Goal: Task Accomplishment & Management: Complete application form

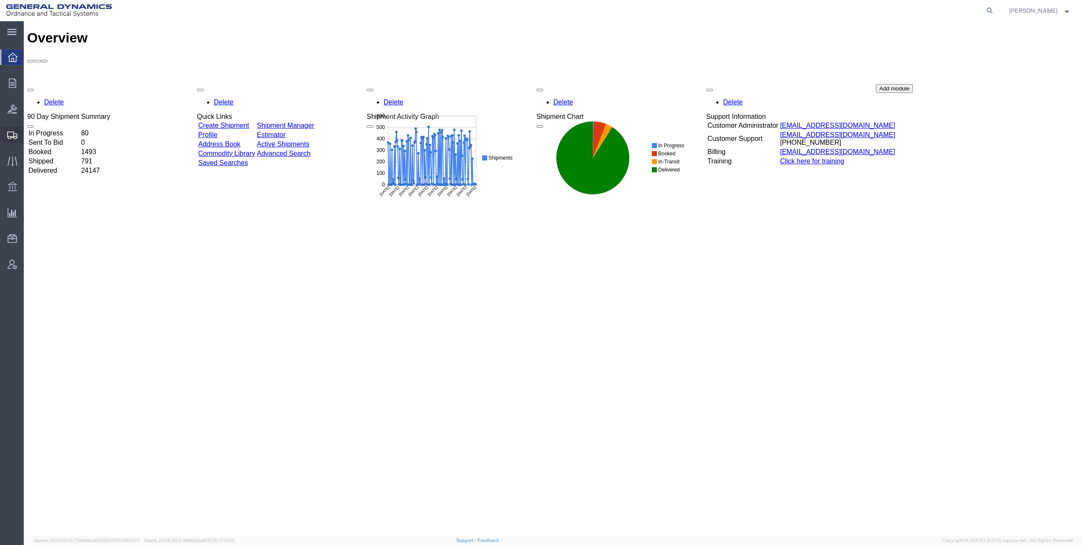
click at [29, 135] on span "Shipments" at bounding box center [26, 134] width 6 height 17
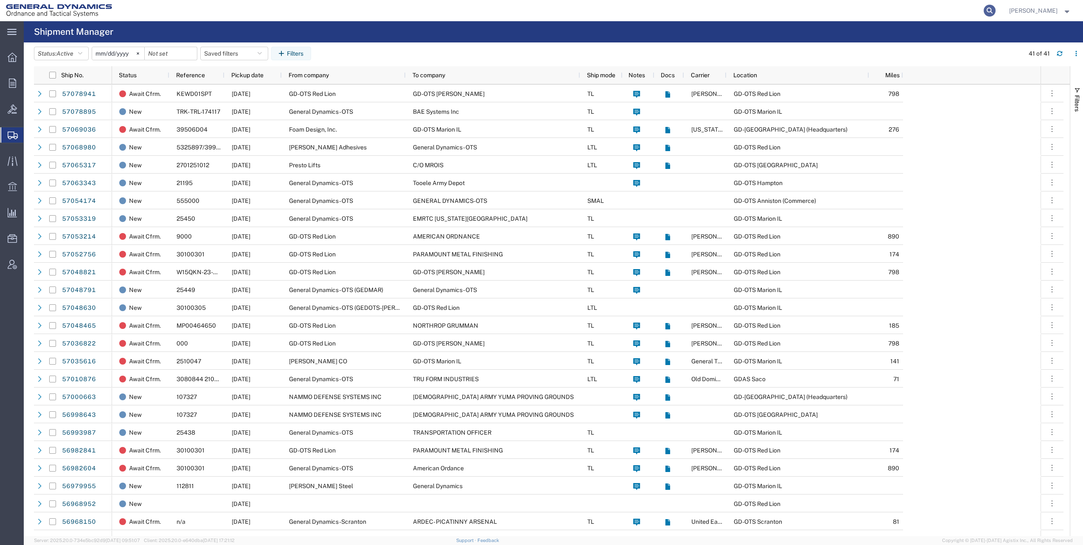
click at [990, 10] on icon at bounding box center [990, 11] width 12 height 12
paste input "57049645"
type input "57049645"
click at [993, 11] on icon at bounding box center [990, 11] width 12 height 12
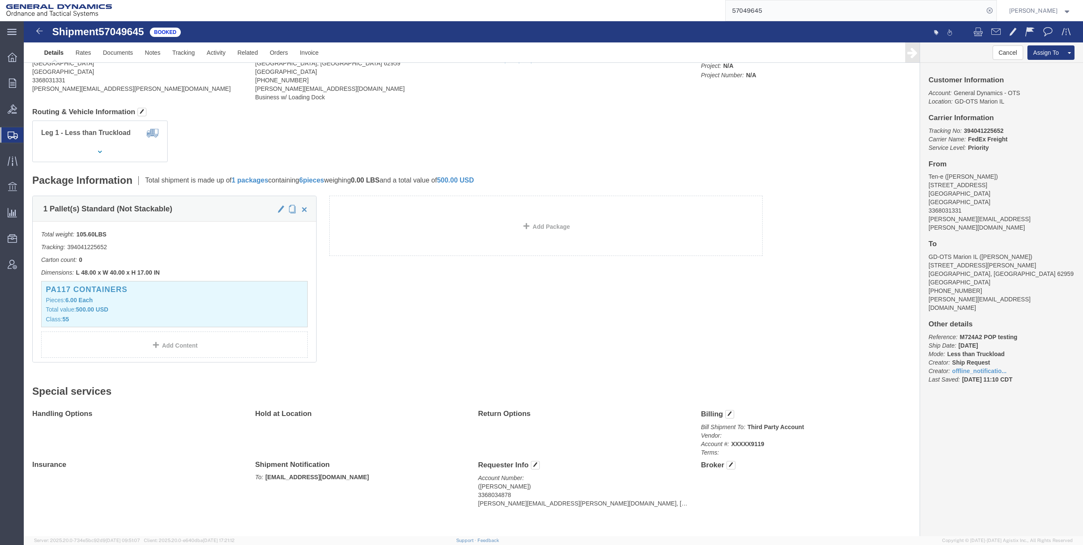
scroll to position [69, 0]
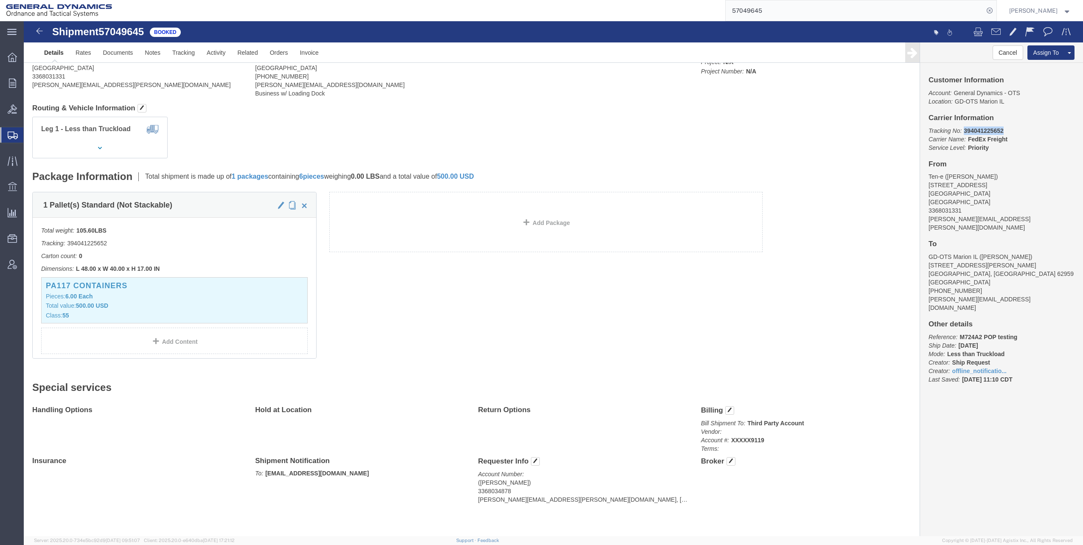
drag, startPoint x: 935, startPoint y: 109, endPoint x: 980, endPoint y: 112, distance: 45.1
click p "Tracking No: 394041225652 Carrier Name: FedEx Freight FedEx Freight Service Lev…"
drag, startPoint x: 980, startPoint y: 112, endPoint x: 953, endPoint y: 109, distance: 26.9
copy b "394041225652"
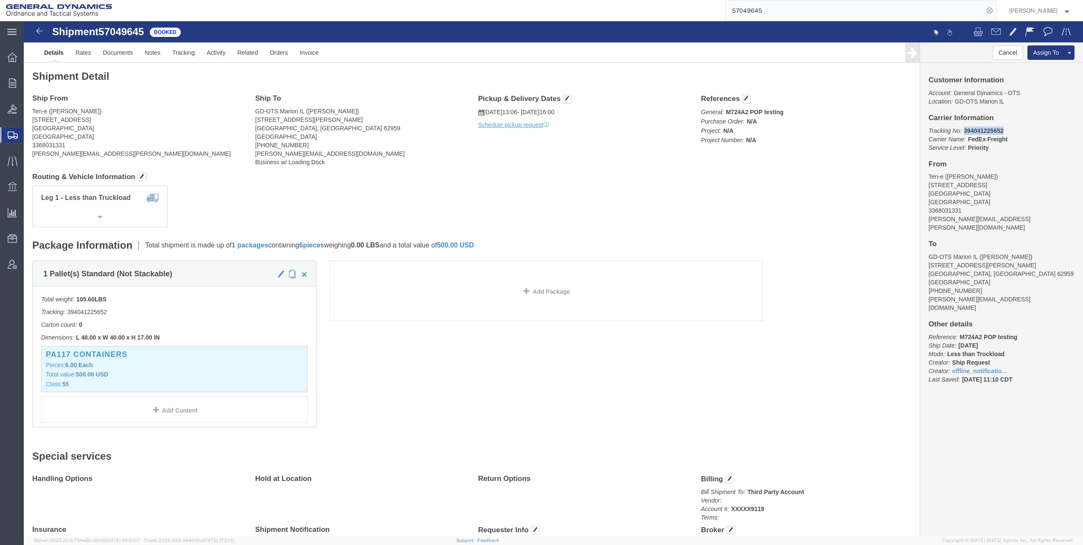
scroll to position [0, 0]
click link "Schedule pickup request"
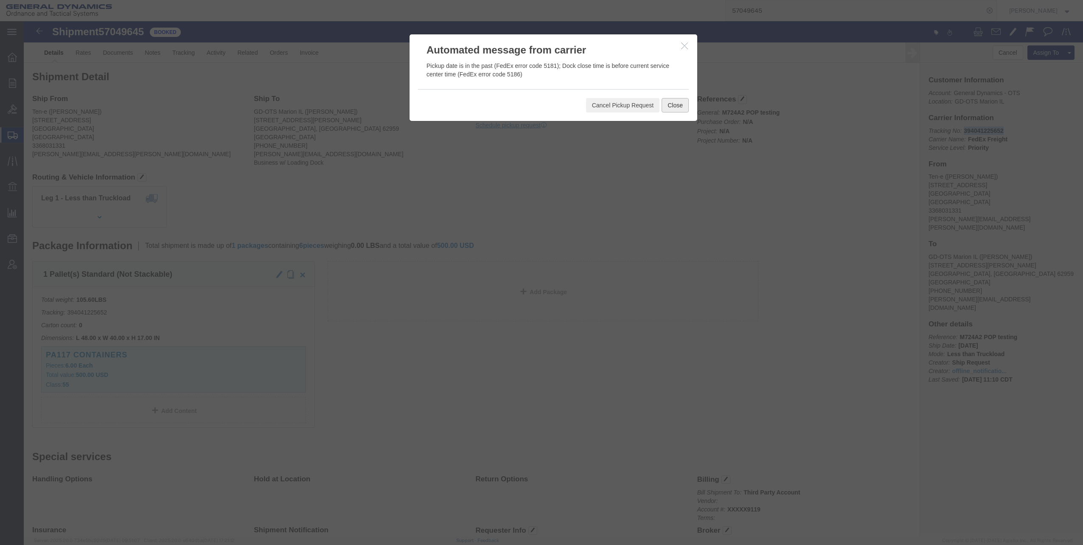
click button "Close"
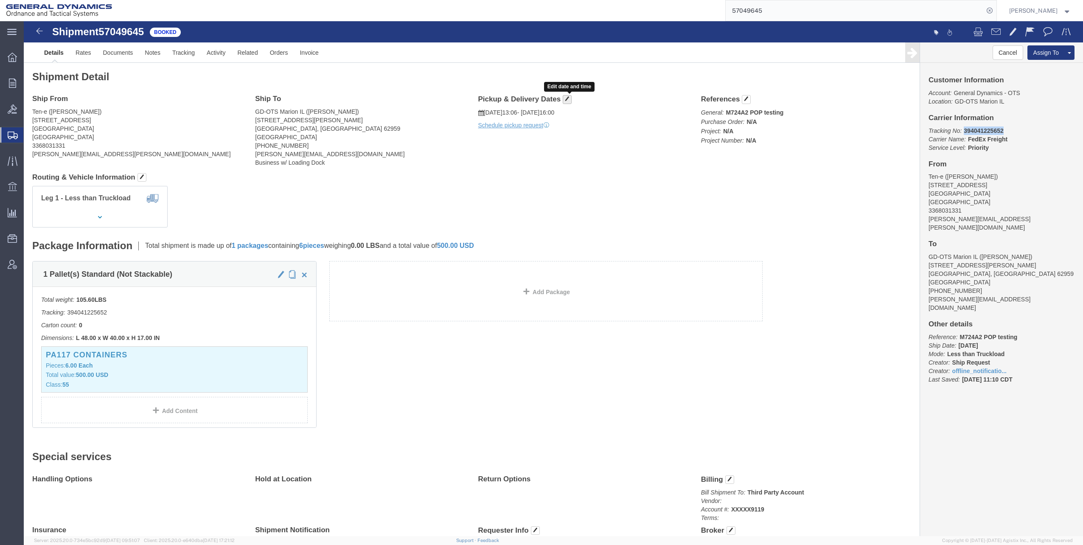
click span "button"
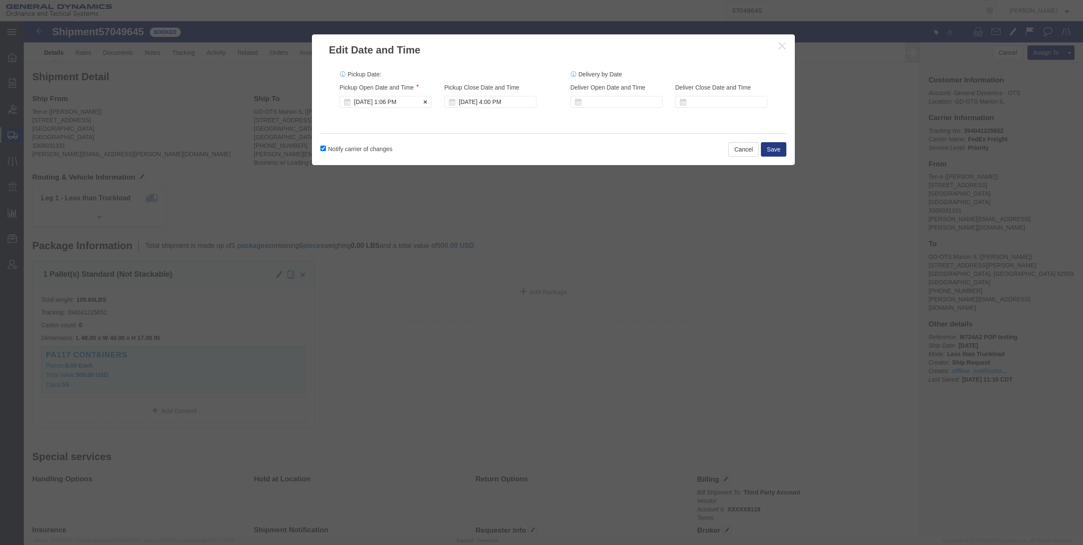
click div "[DATE] 1:06 PM"
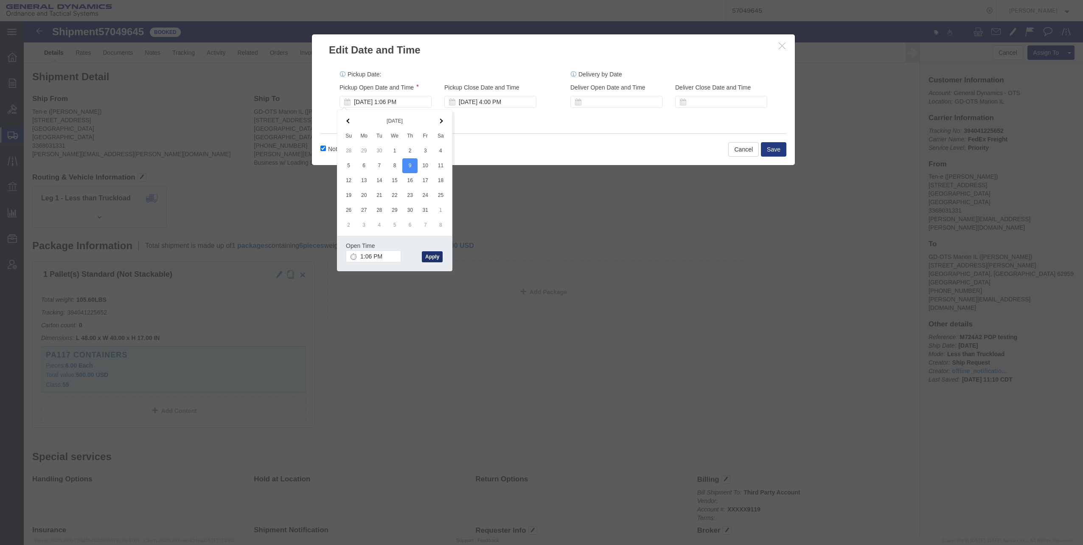
click button "Apply"
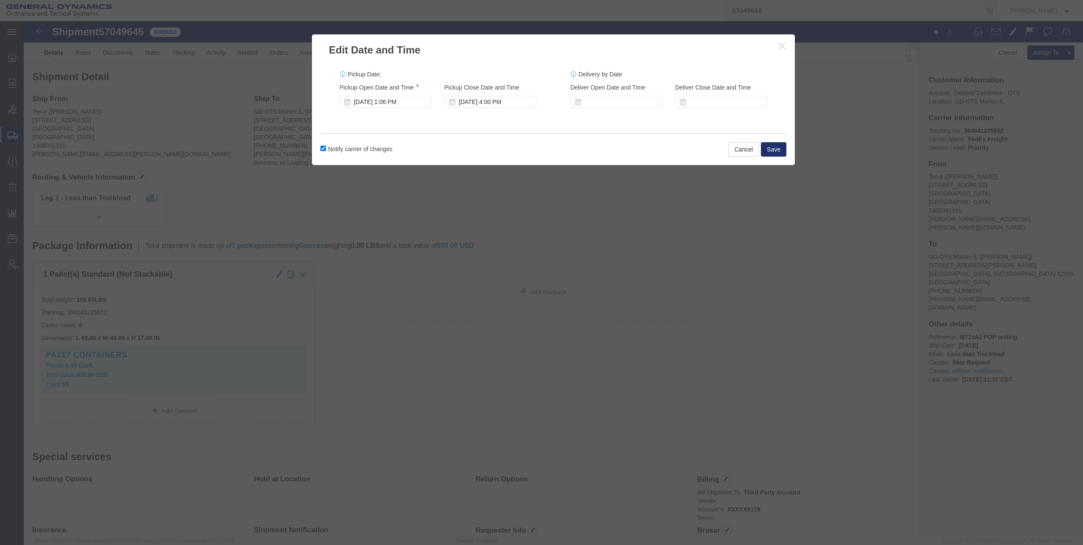
click button "Save"
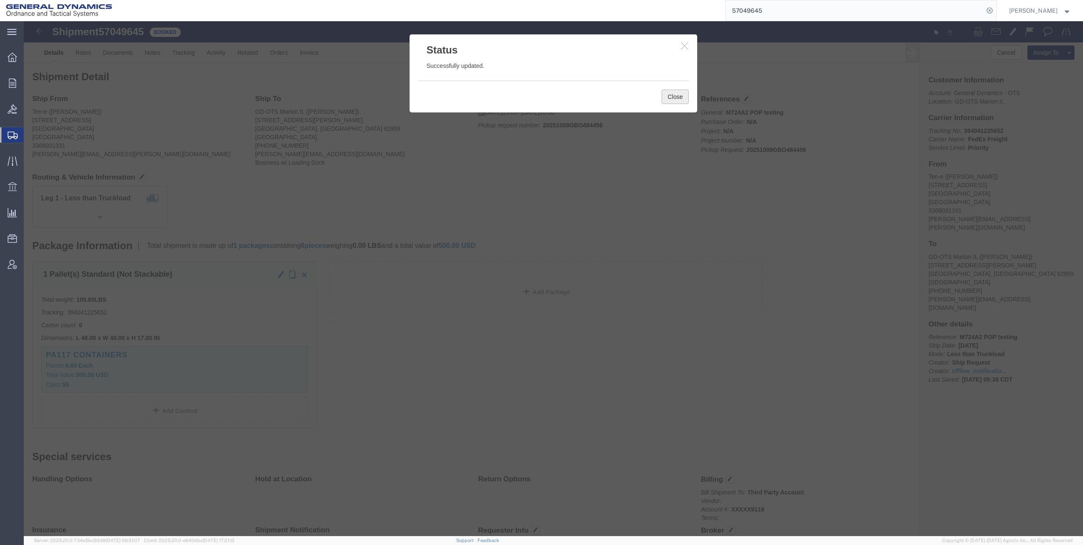
click button "Close"
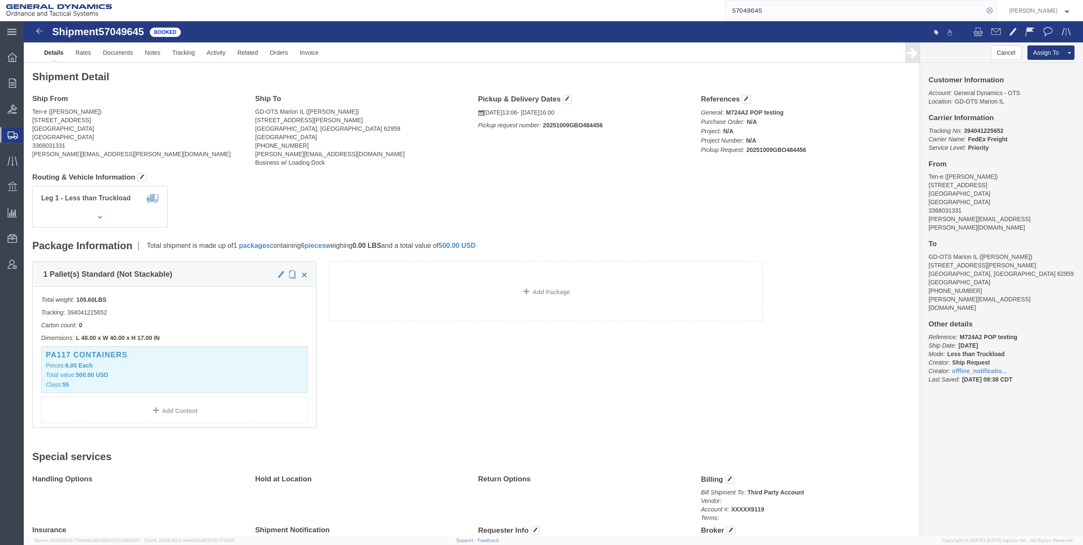
click at [0, 0] on span "Create Shipment" at bounding box center [0, 0] width 0 height 0
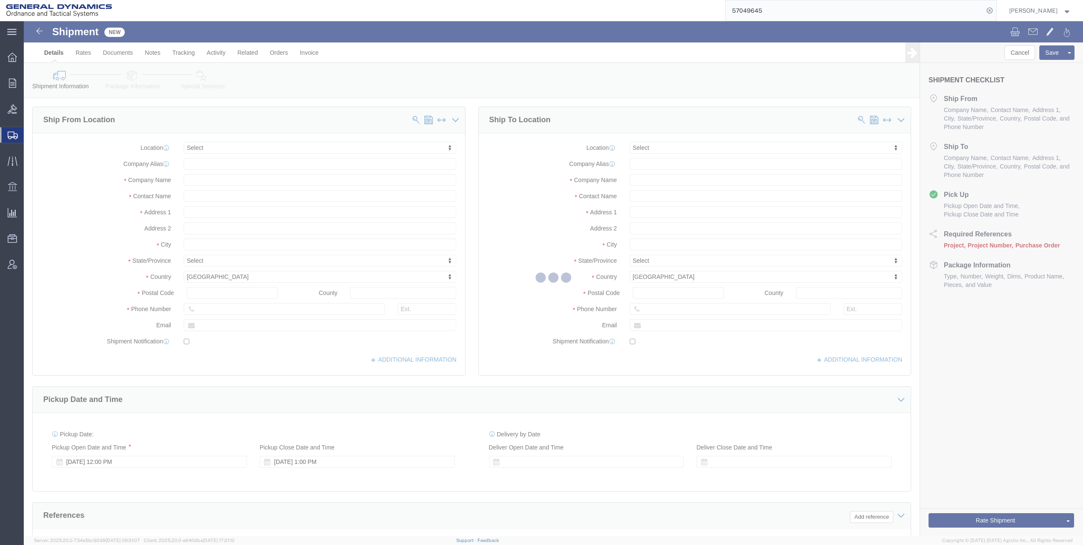
select select
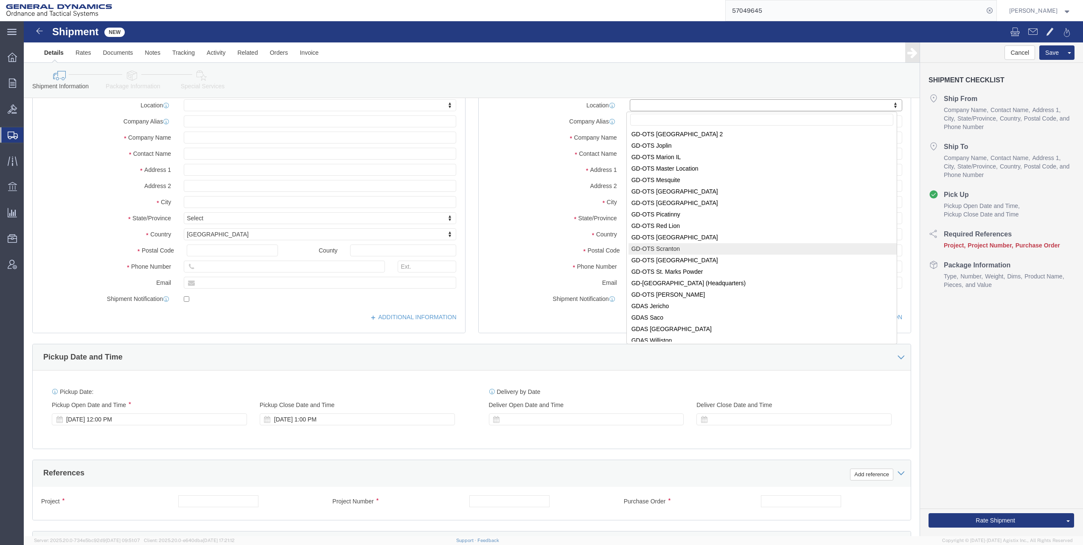
scroll to position [127, 0]
select select "310"
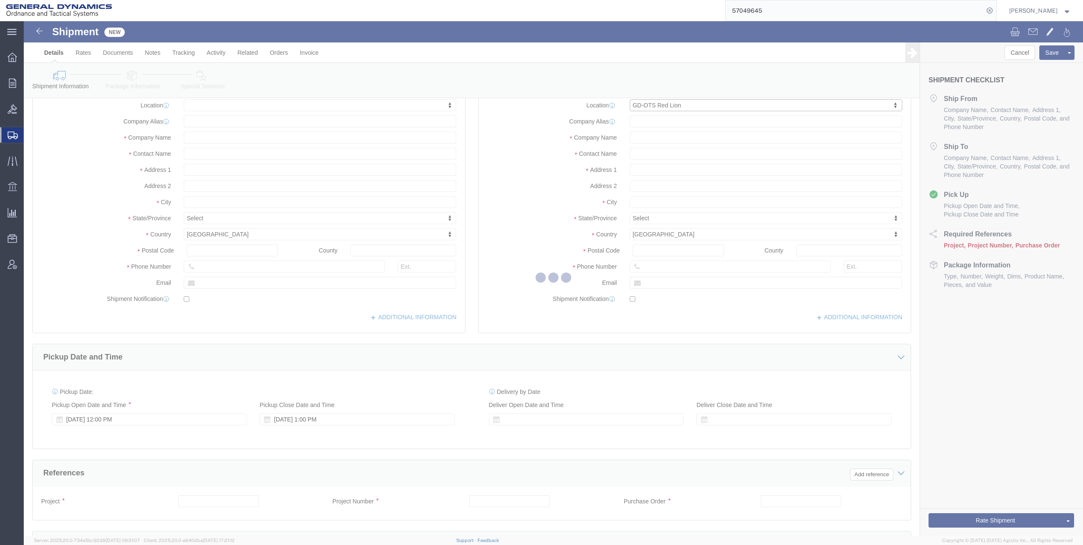
select select "PA"
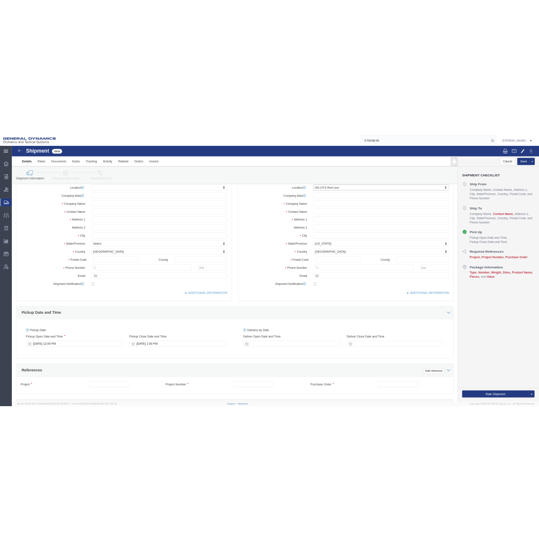
scroll to position [0, 0]
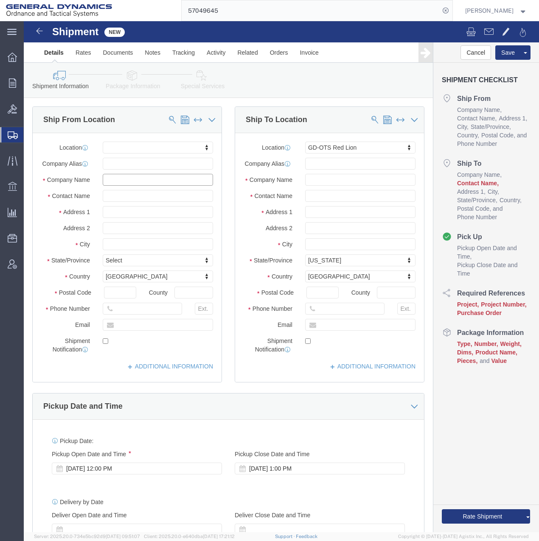
click input "text"
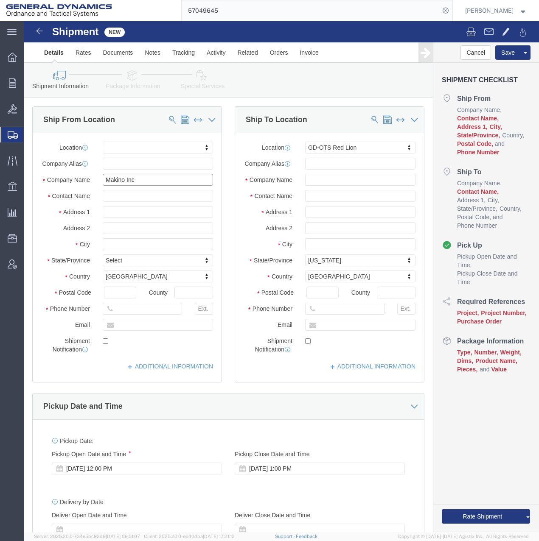
type input "Makino Inc"
type input "[PERSON_NAME]"
click input "text"
paste input "[STREET_ADDRESS]"
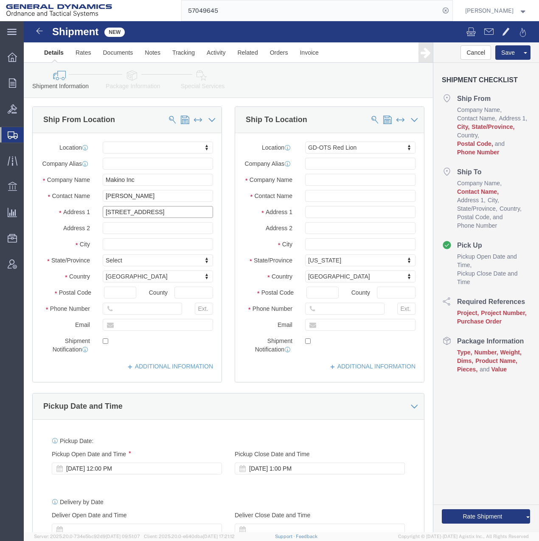
type input "[STREET_ADDRESS]"
paste input "[PERSON_NAME]"
click p "- MAKINO - () [STREET_ADDRESS]"
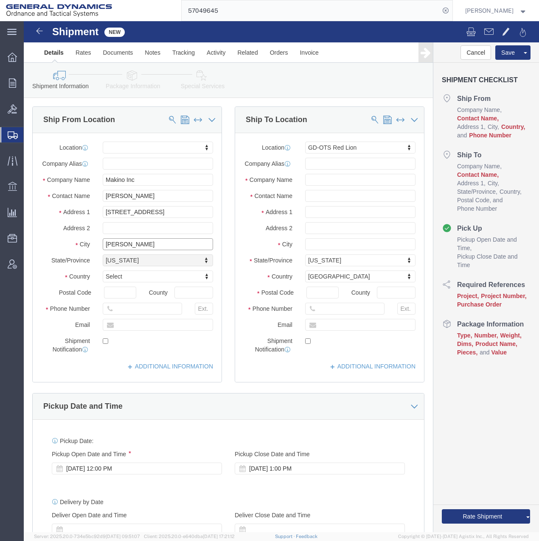
type input "[PERSON_NAME]"
click input "[PERSON_NAME]"
type input "[PERSON_NAME]"
click input "text"
type input "5135735441"
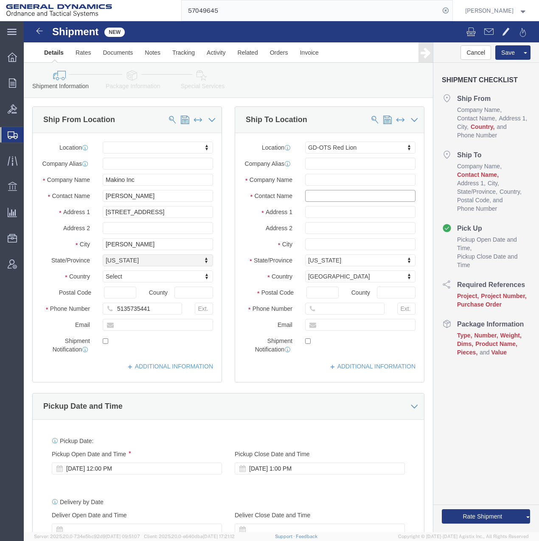
click input "text"
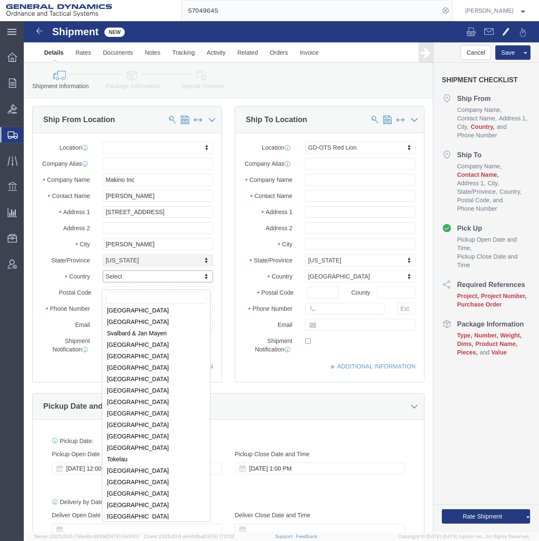
scroll to position [2715, 0]
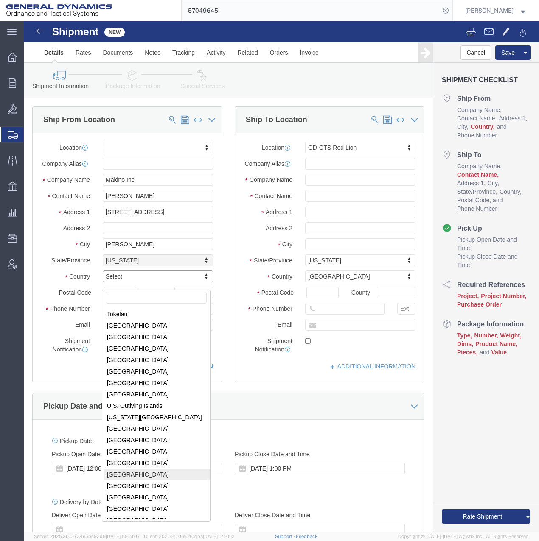
select select "OH"
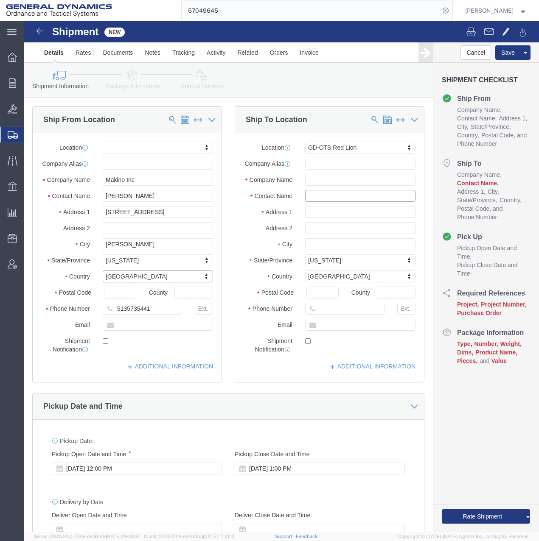
click input "text"
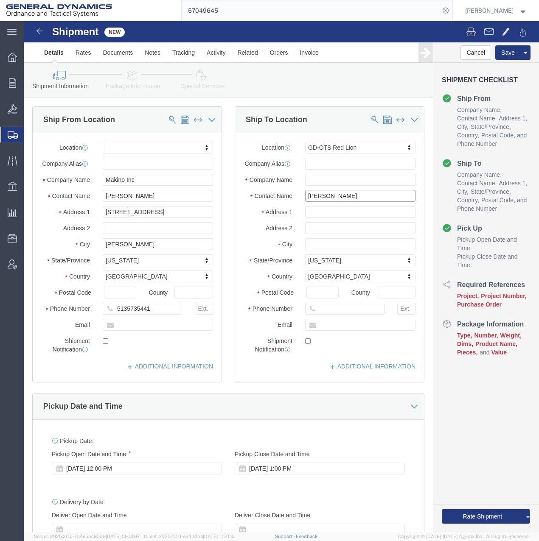
type input "[PERSON_NAME]"
click p "- GD OTS - ([PERSON_NAME]) [STREET_ADDRESS]"
select select
select select "PA"
click input "[PERSON_NAME]"
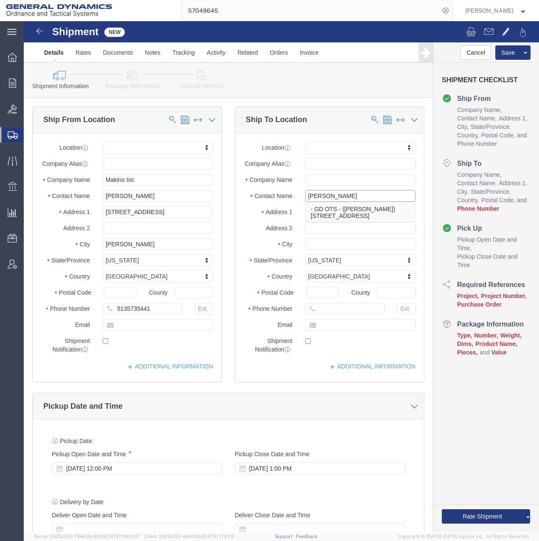
click input "[PERSON_NAME]"
type input "[PERSON_NAME]"
click div "Shipment Information Package Information Special Services"
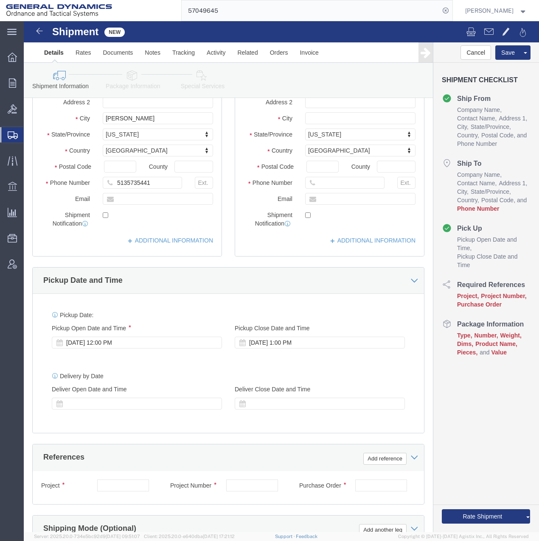
scroll to position [212, 0]
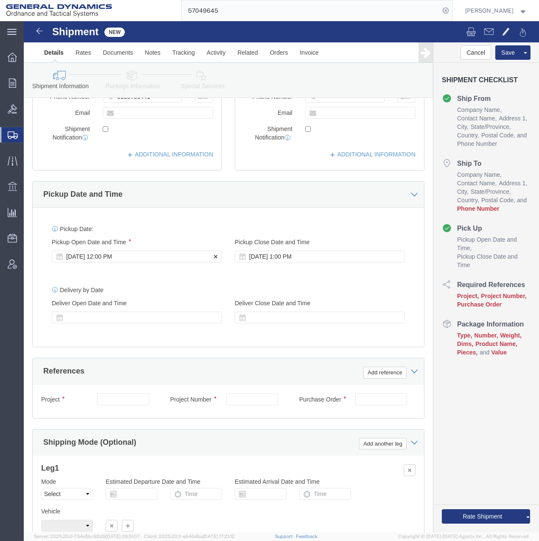
click div "[DATE] 12:00 PM"
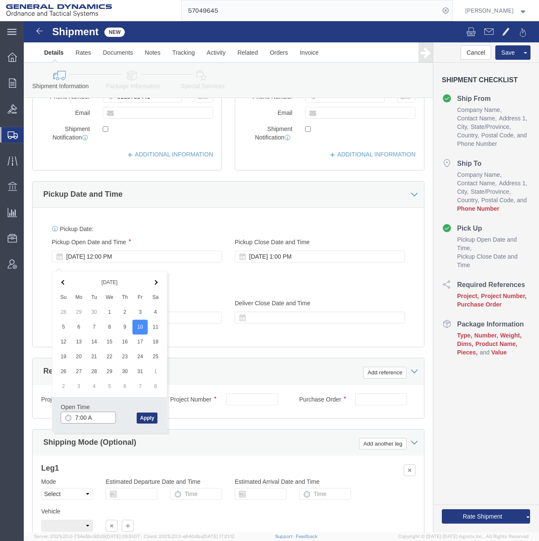
type input "7:00 AM"
click button "Apply"
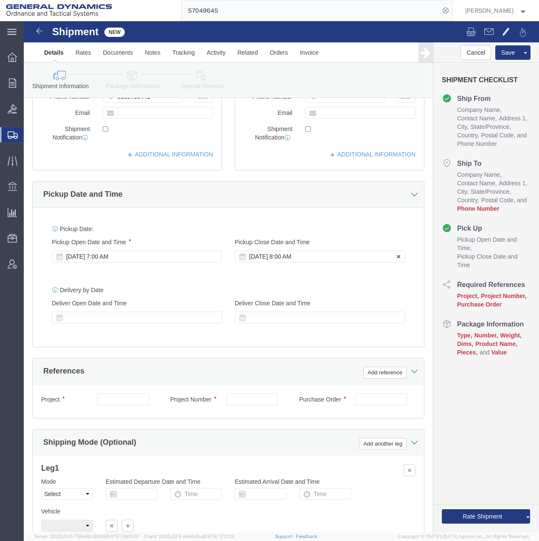
click div "[DATE] 8:00 AM"
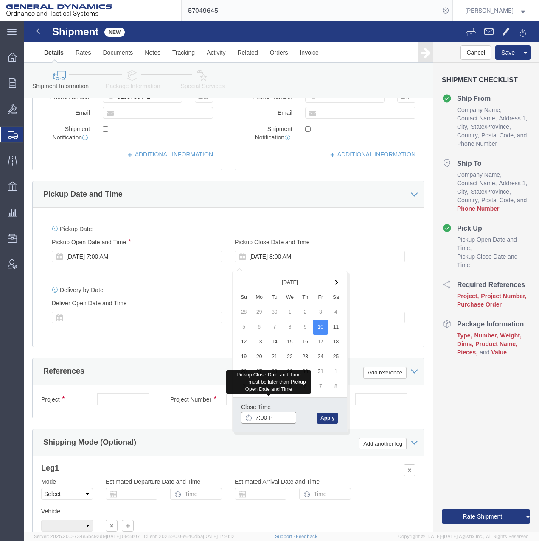
type input "7:00 PM"
click button "Apply"
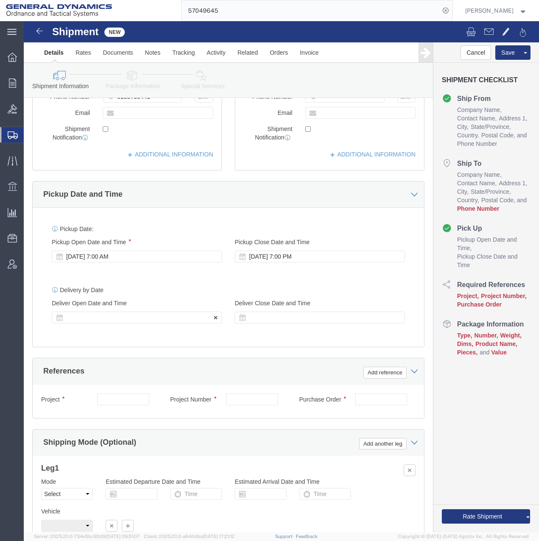
click div
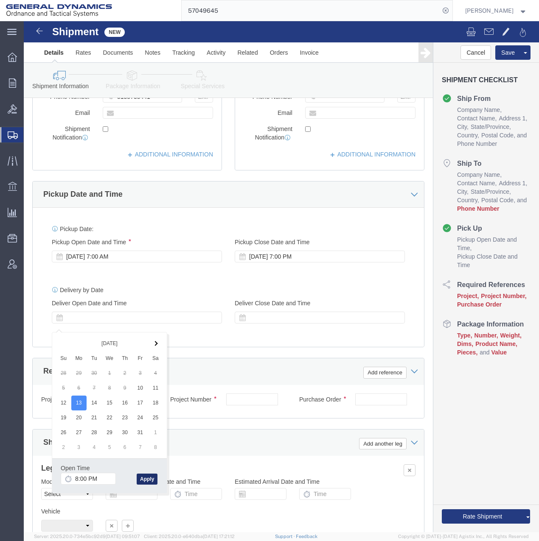
click button "Apply"
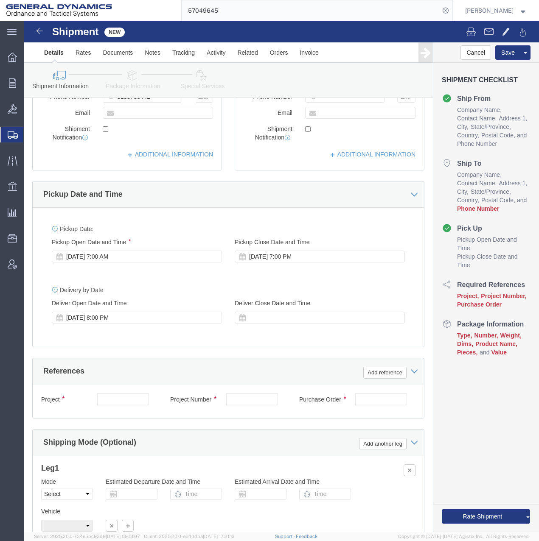
scroll to position [42, 0]
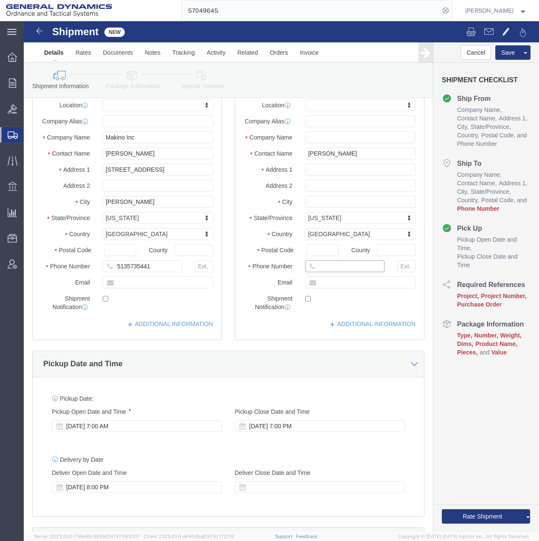
click input "text"
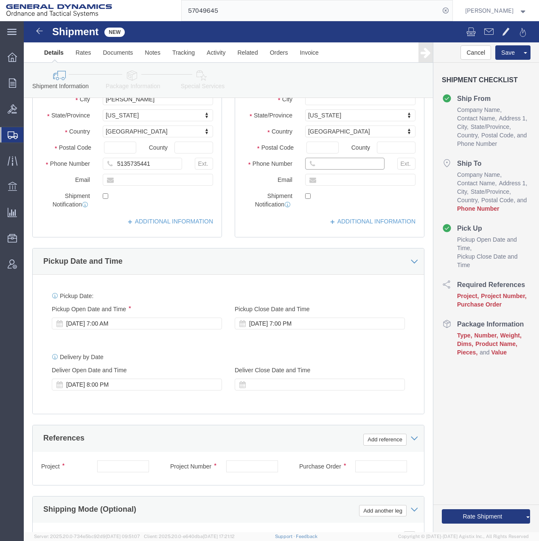
scroll to position [212, 0]
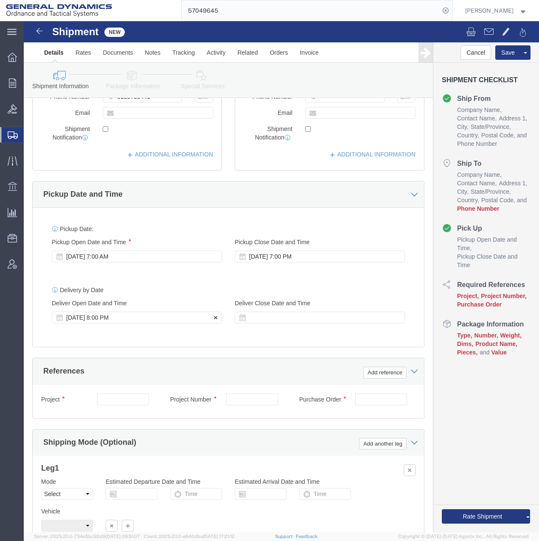
click div "[DATE] 8:00 PM"
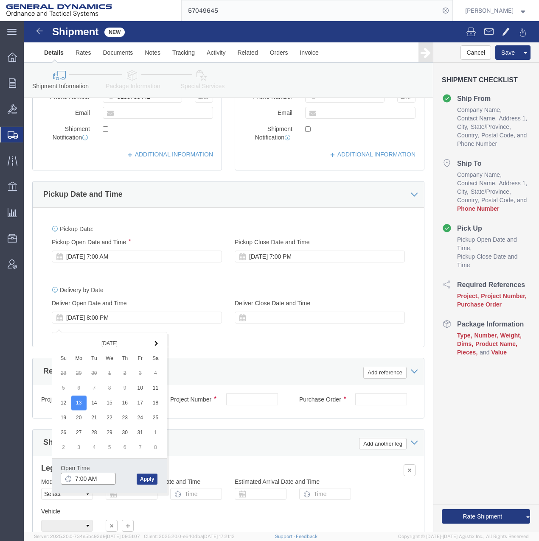
type input "7:00 AM"
click button "Apply"
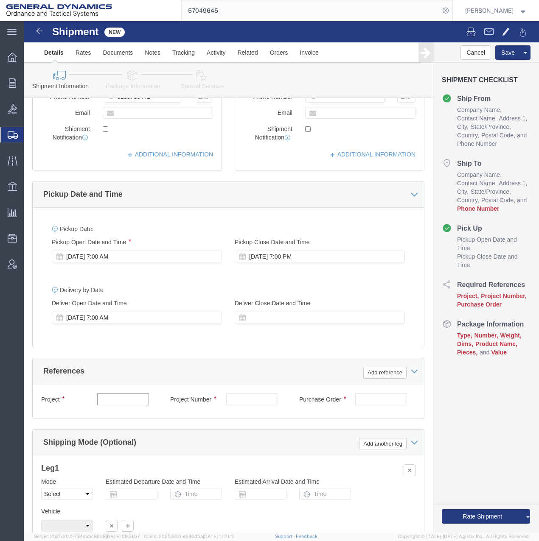
click input "text"
type input "NA"
click input "text"
type input "921169"
click input "text"
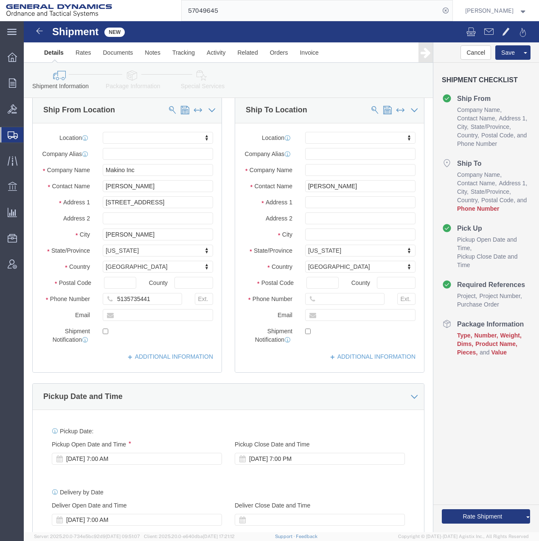
scroll to position [0, 0]
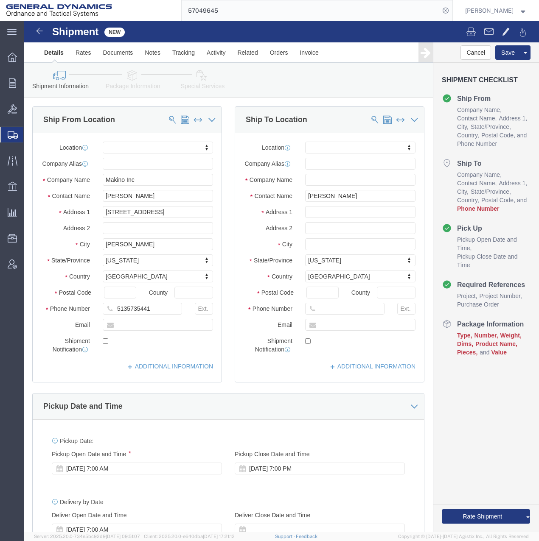
type input "NA"
click input "text"
type input "7177192151"
click input "text"
type input "[PERSON_NAME][EMAIL_ADDRESS][PERSON_NAME][DOMAIN_NAME]"
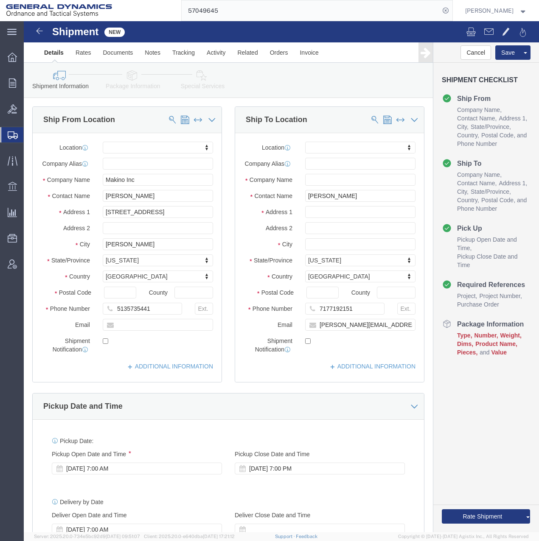
click label
click input "checkbox"
checkbox input "false"
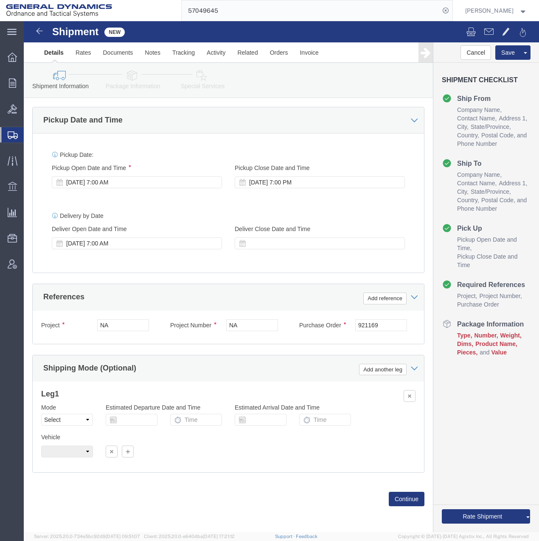
scroll to position [293, 0]
click button "Continue"
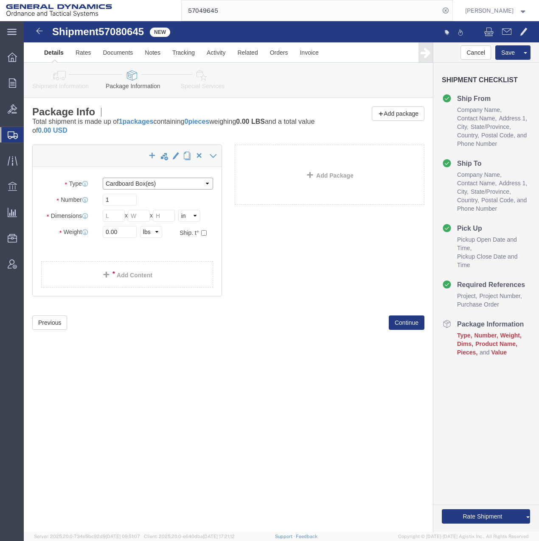
click select "Select Bale(s) Basket(s) Bolt(s) Bottle(s) Buckets Bulk Bundle(s) Can(s) Cardbo…"
select select "SKID"
click select "Select Bale(s) Basket(s) Bolt(s) Bottle(s) Buckets Bulk Bundle(s) Can(s) Cardbo…"
click input "text"
type input "1"
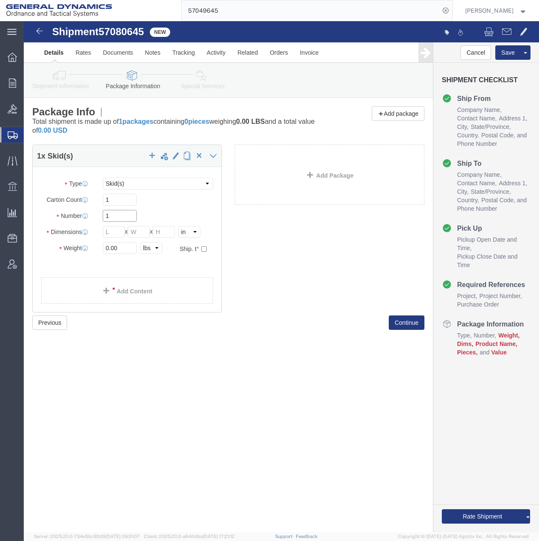
click input "1"
click input "text"
type input "48"
type input "40"
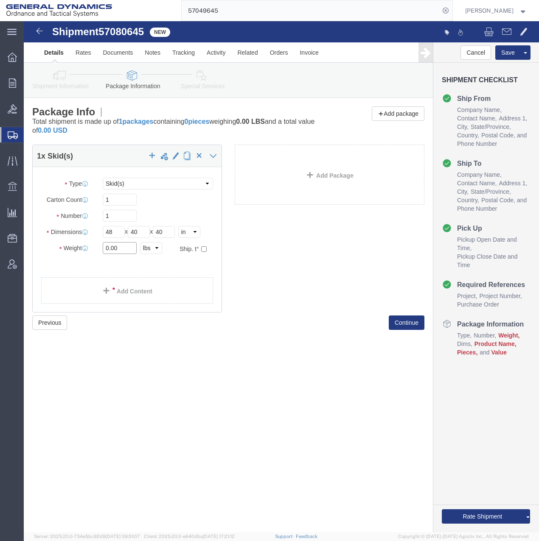
drag, startPoint x: 81, startPoint y: 227, endPoint x: 103, endPoint y: 227, distance: 21.6
click input "0.00"
type input "824"
click link "Add Content"
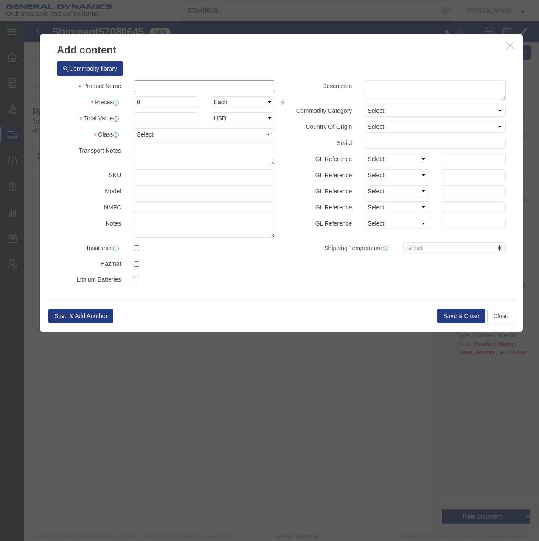
click input "text"
type input "Spindle Oil"
click input "0"
type input "01"
click input "text"
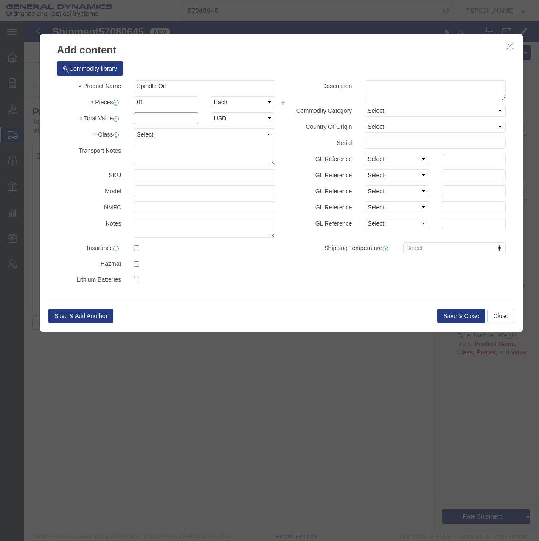
type input "1000"
click select "Select 50 55 60 65 70 85 92.5 100 125 175 250 300 400"
select select "65"
click select "Select 50 55 60 65 70 85 92.5 100 125 175 250 300 400"
click textarea
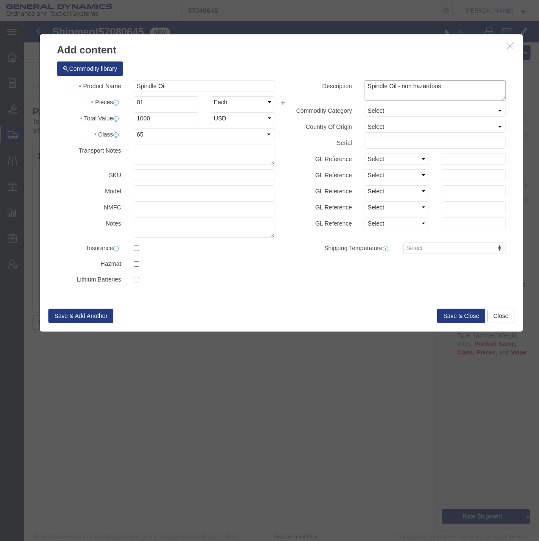
type textarea "Spindle Oil - non hazardous"
click select "Select Account Type Activity ID Airline Appointment Number ASN Batch Number Bil…"
select select "SALEORDR"
click select "Select Account Type Activity ID Airline Appointment Number ASN Batch Number Bil…"
click input "text"
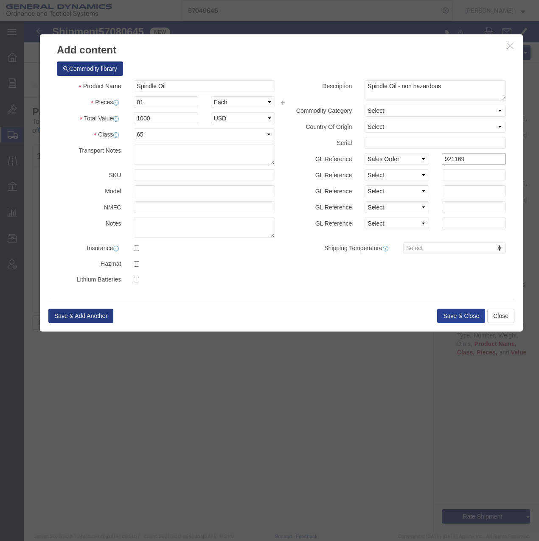
type input "921169"
click button "Save & Close"
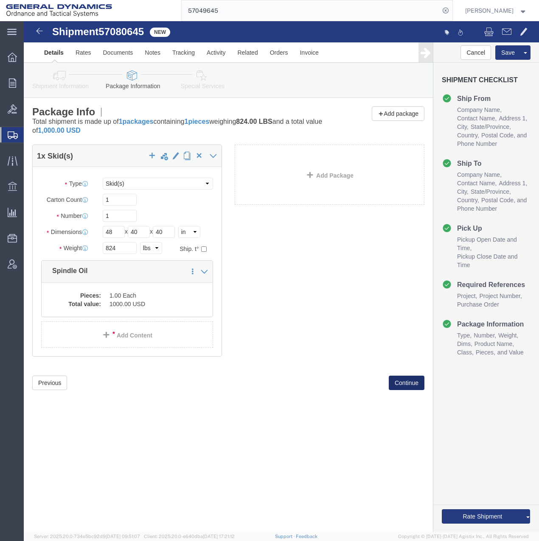
click button "Continue"
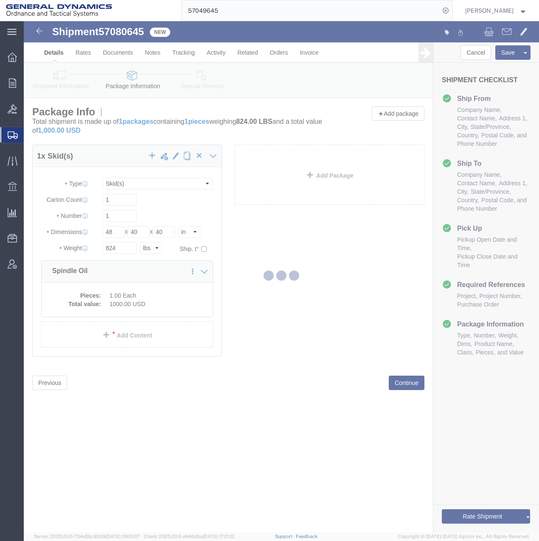
select select
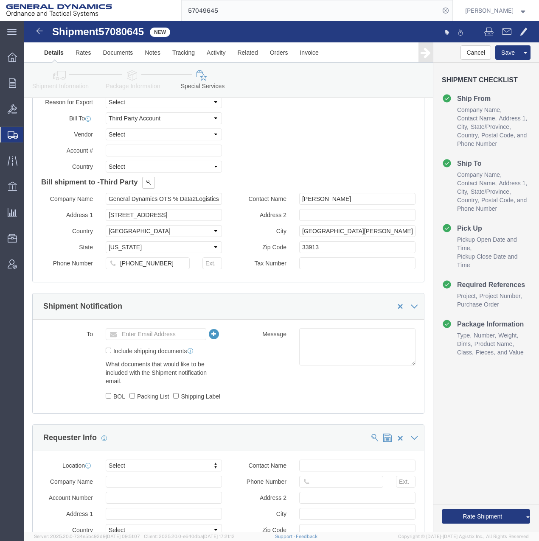
scroll to position [509, 0]
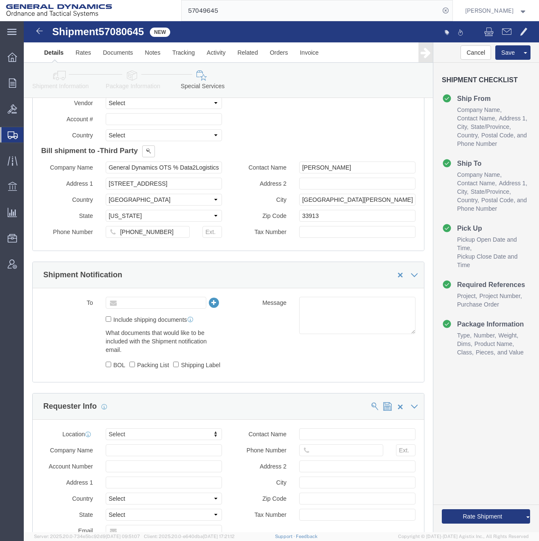
click input "text"
type input "m"
type input "[PERSON_NAME][EMAIL_ADDRESS][PERSON_NAME][DOMAIN_NAME]"
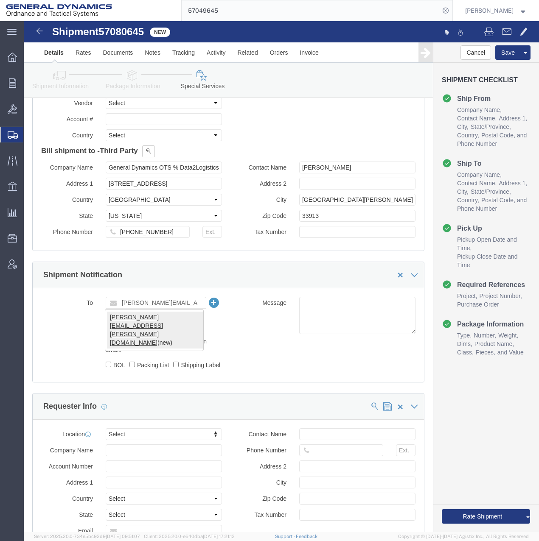
type input "[PERSON_NAME][EMAIL_ADDRESS][PERSON_NAME][DOMAIN_NAME]"
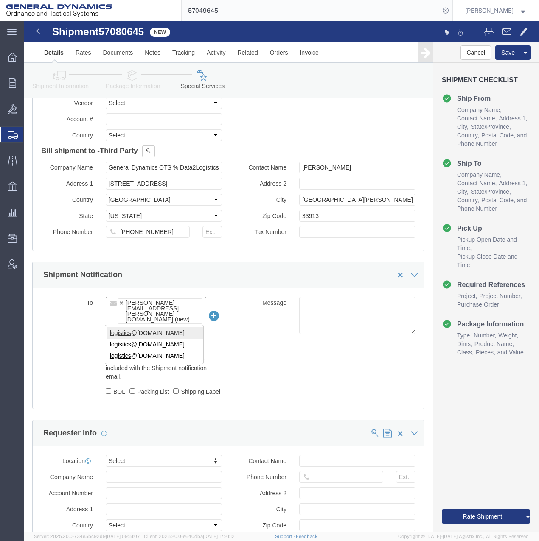
type input "logistics"
type input "[PERSON_NAME][EMAIL_ADDRESS][PERSON_NAME][DOMAIN_NAME],[EMAIL_ADDRESS][DOMAIN_N…"
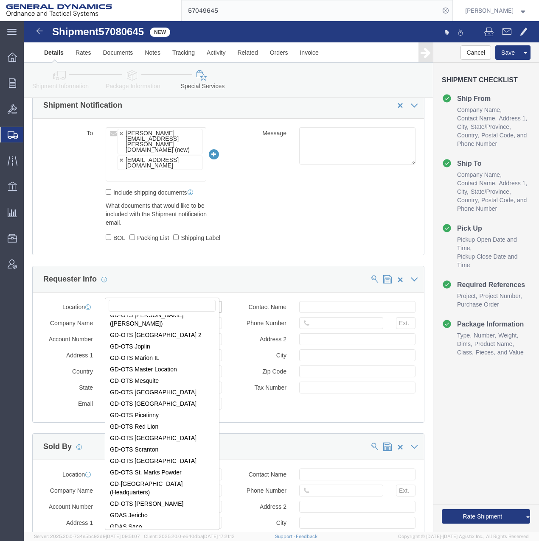
scroll to position [163, 0]
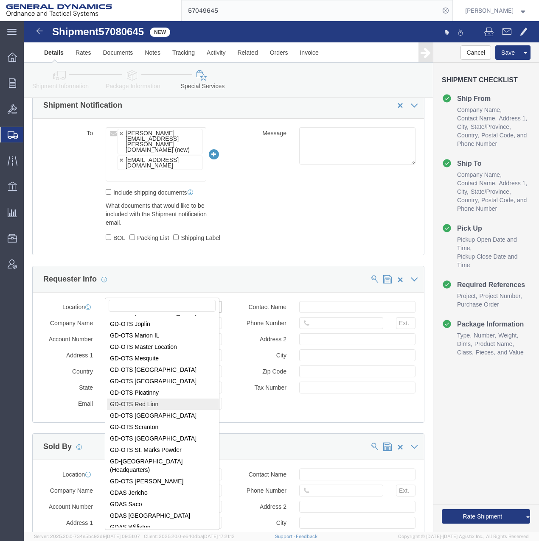
select select "310"
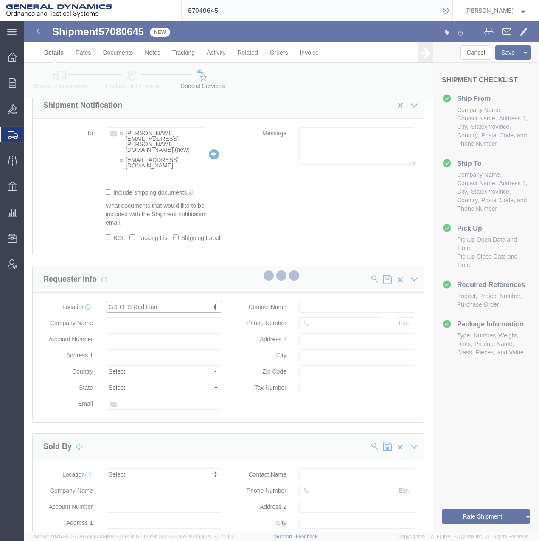
type input "General Dynamics - OTS"
type input "[STREET_ADDRESS]"
select select "US"
type input "[PHONE_NUMBER]"
type input "Red Lion"
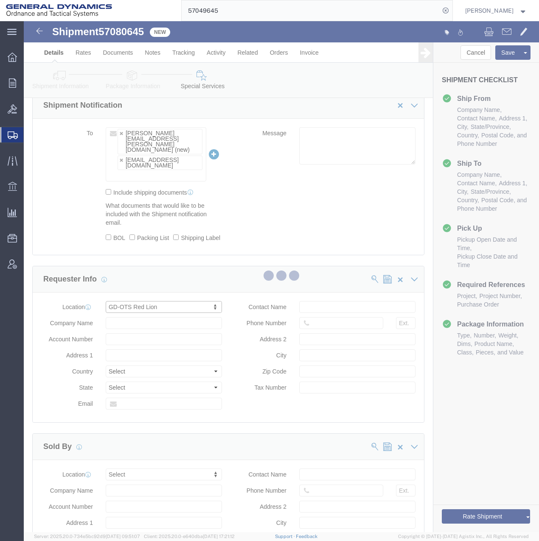
type input "17356"
select select "PA"
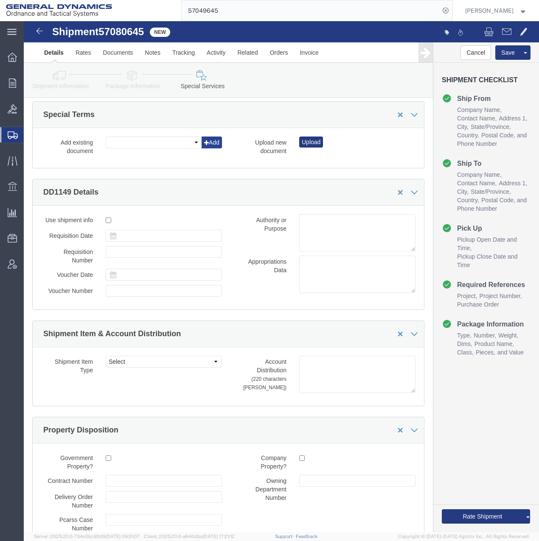
scroll to position [997, 0]
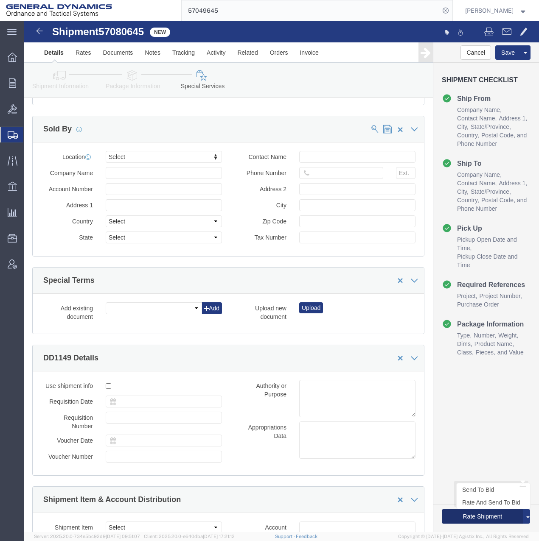
click button "Rate Shipment"
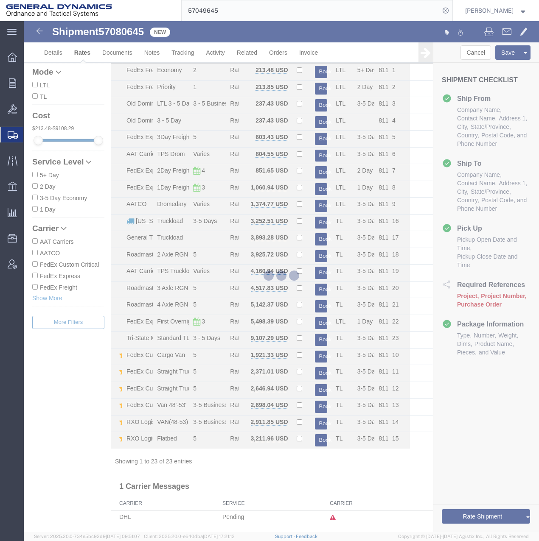
scroll to position [32, 0]
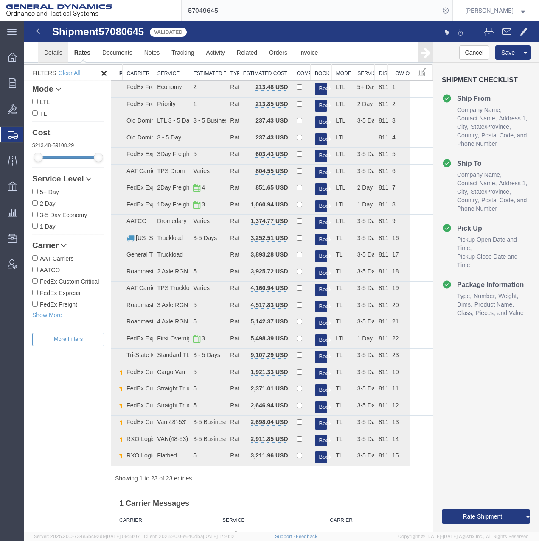
click at [54, 54] on link "Details" at bounding box center [53, 52] width 30 height 20
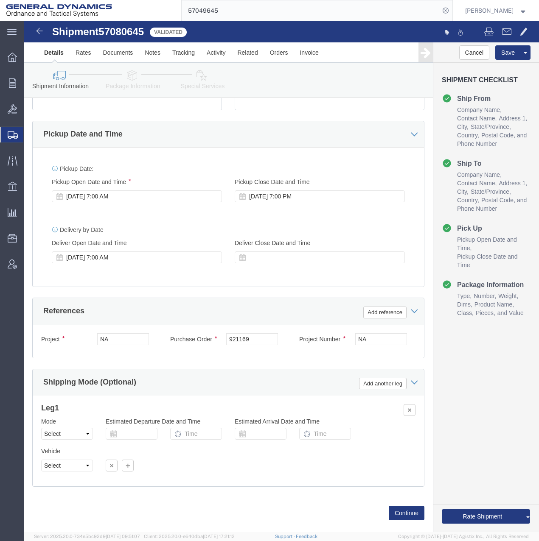
scroll to position [287, 0]
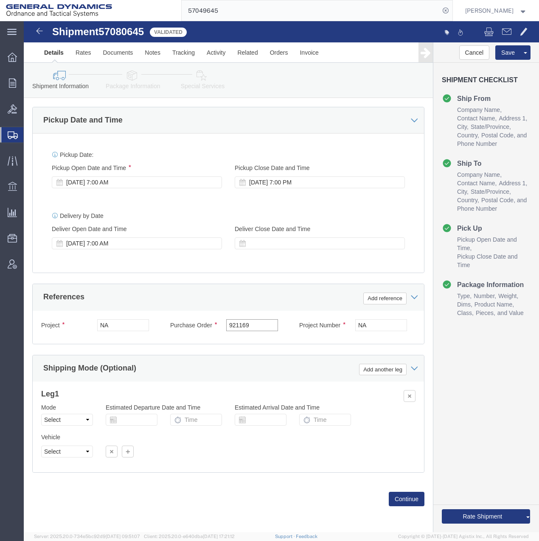
drag, startPoint x: 203, startPoint y: 311, endPoint x: 249, endPoint y: 311, distance: 46.3
click input "921169"
type input "122369"
click button "Continue"
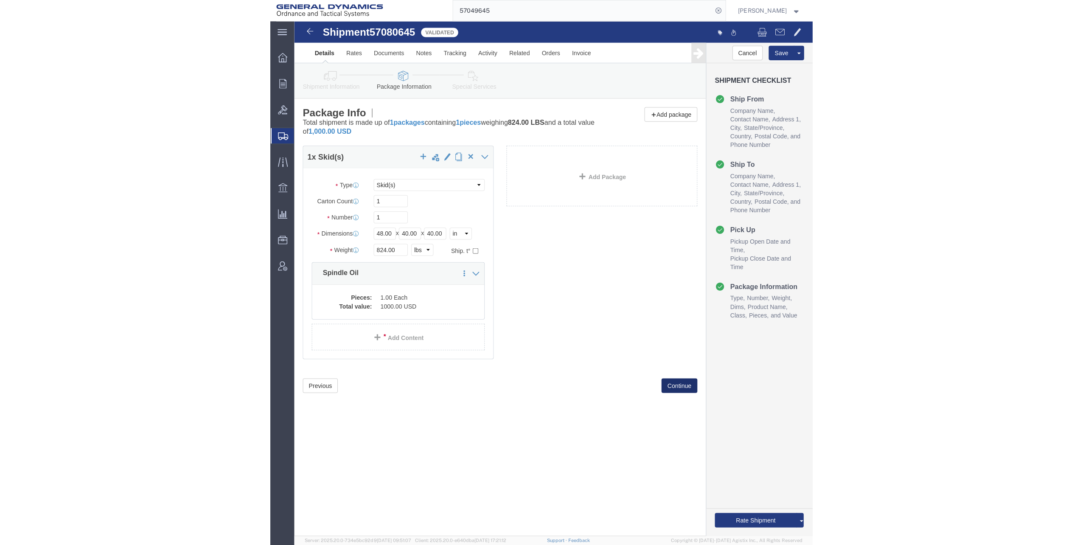
scroll to position [0, 0]
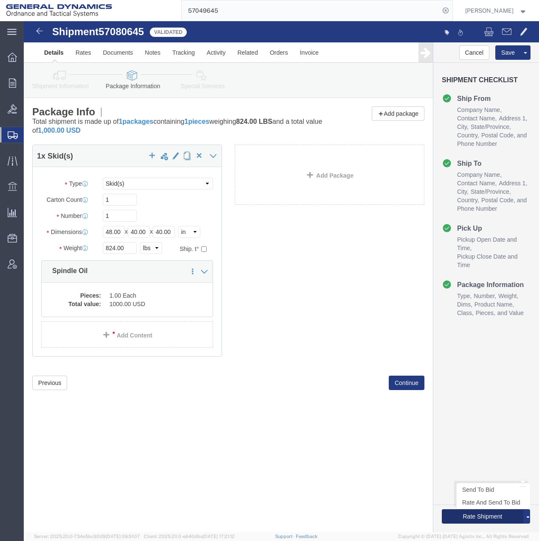
click button "Rate Shipment"
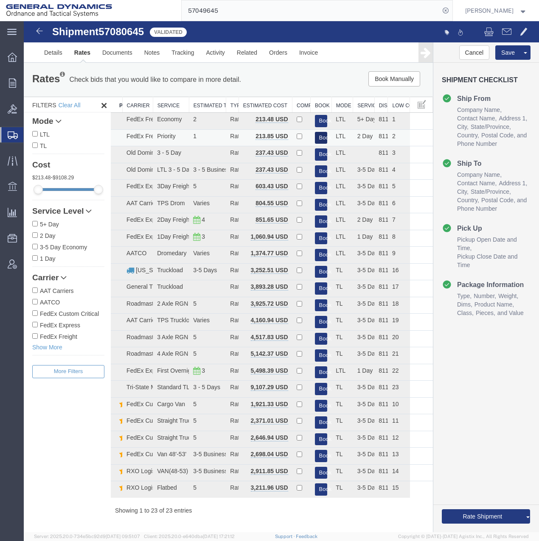
click at [318, 136] on button "Book" at bounding box center [321, 138] width 13 height 12
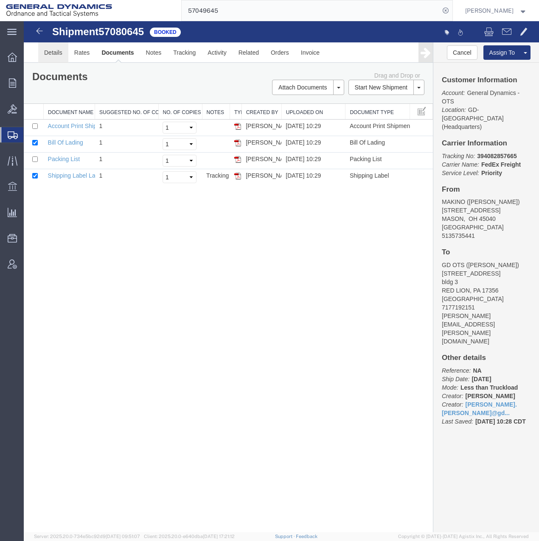
click at [58, 52] on link "Details" at bounding box center [53, 52] width 30 height 20
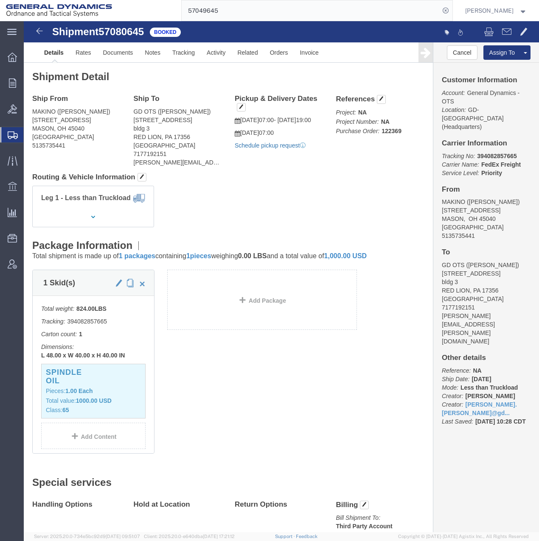
click link "Schedule pickup request"
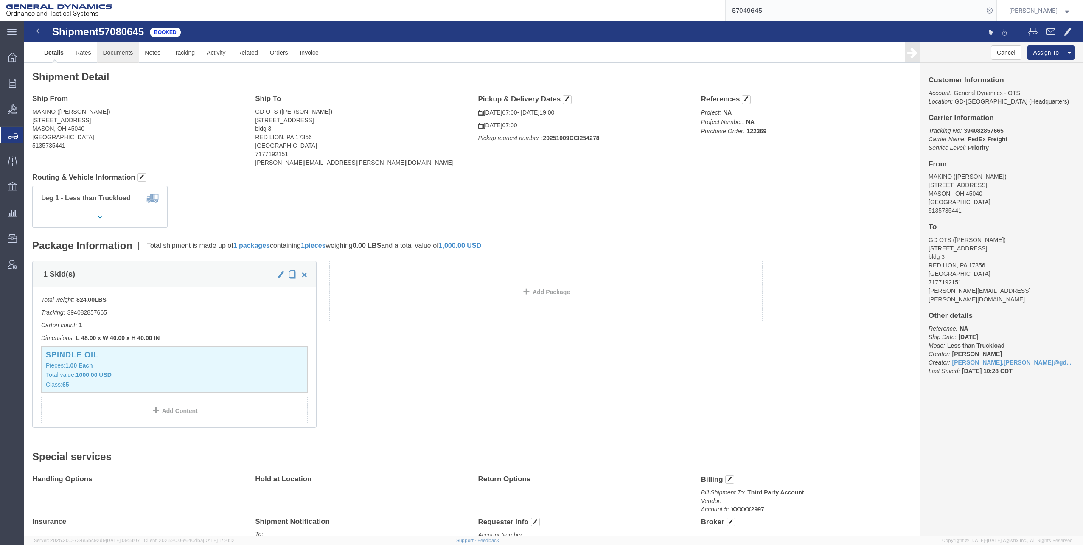
click link "Documents"
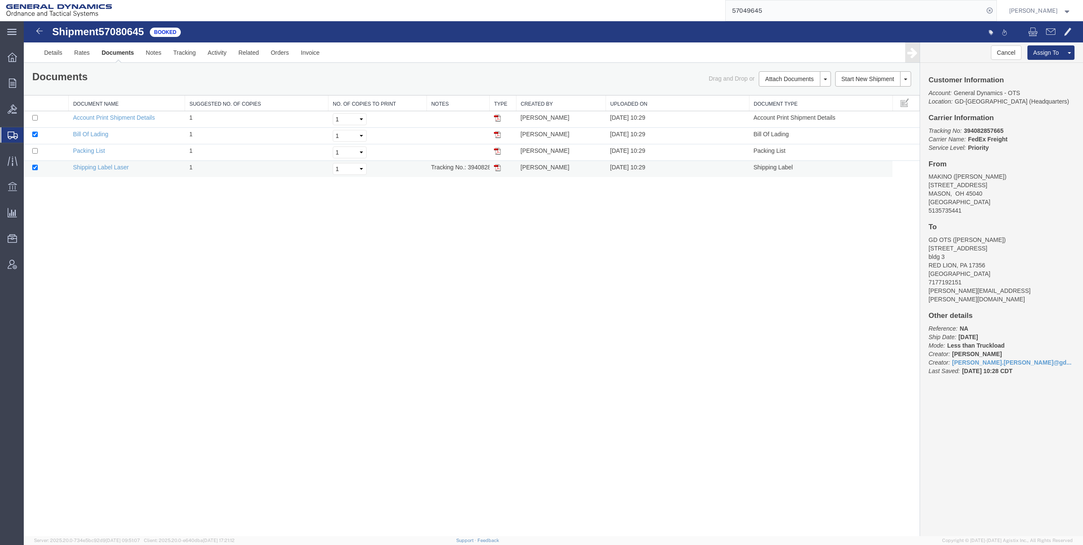
click at [498, 168] on img at bounding box center [497, 167] width 7 height 7
click at [59, 55] on link "Details" at bounding box center [53, 52] width 30 height 20
